Goal: Find specific page/section

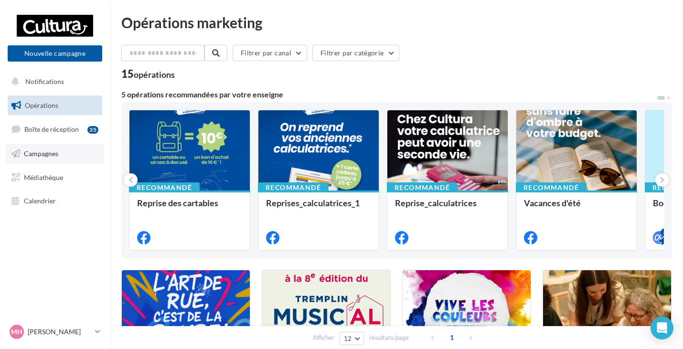
click at [43, 162] on link "Campagnes" at bounding box center [55, 154] width 98 height 20
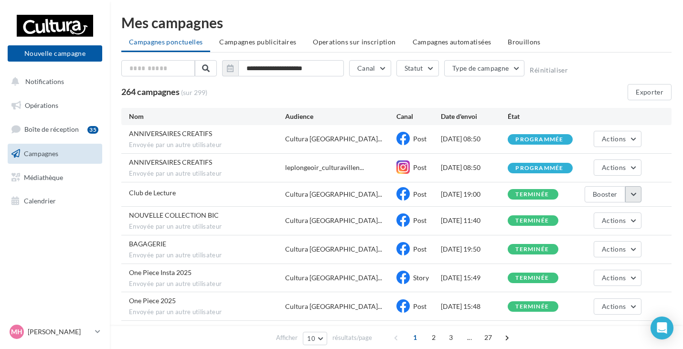
click at [638, 199] on button "button" at bounding box center [633, 194] width 16 height 16
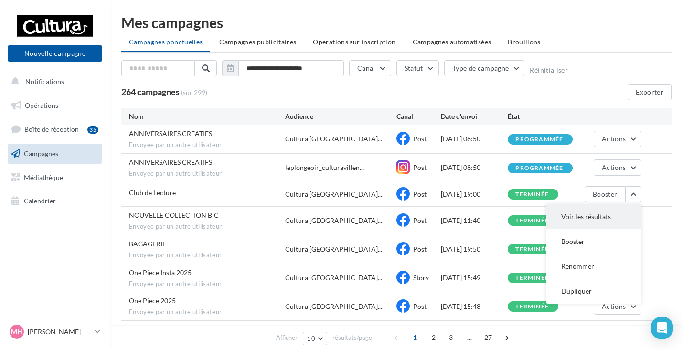
click at [588, 222] on button "Voir les résultats" at bounding box center [593, 216] width 95 height 25
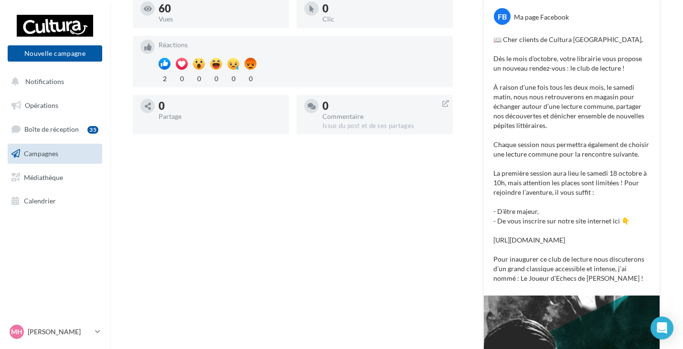
scroll to position [41, 0]
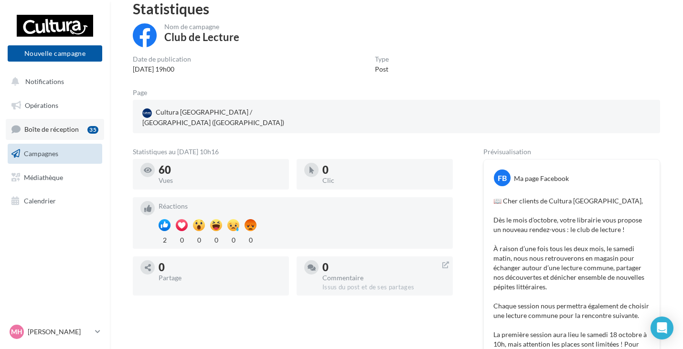
click at [63, 126] on span "Boîte de réception" at bounding box center [51, 129] width 54 height 8
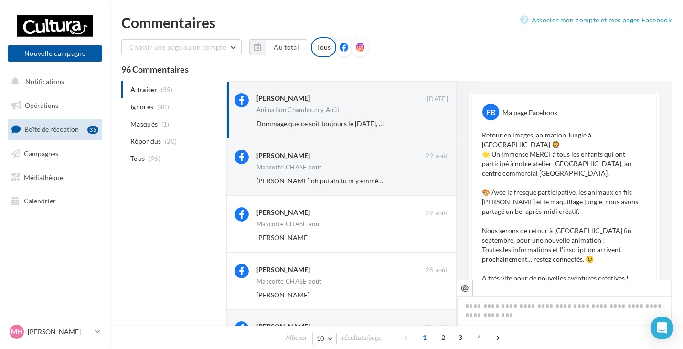
scroll to position [285, 0]
